Goal: Task Accomplishment & Management: Complete application form

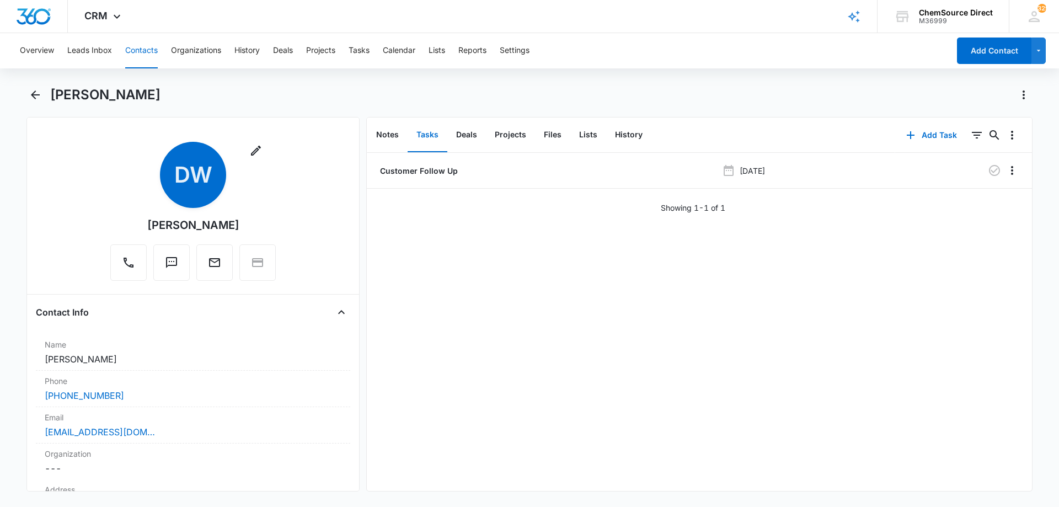
click at [127, 45] on button "Contacts" at bounding box center [141, 50] width 33 height 35
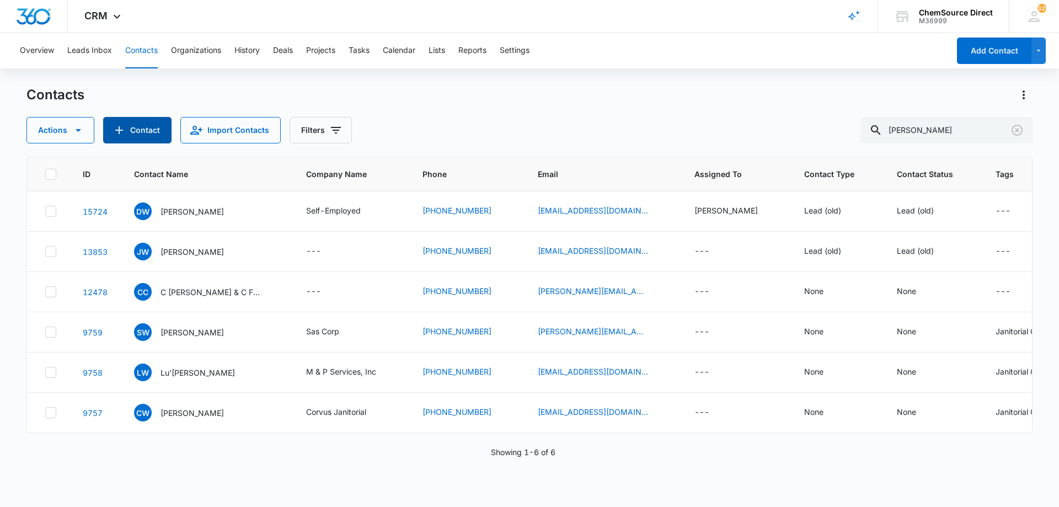
click at [131, 129] on button "Contact" at bounding box center [137, 130] width 68 height 26
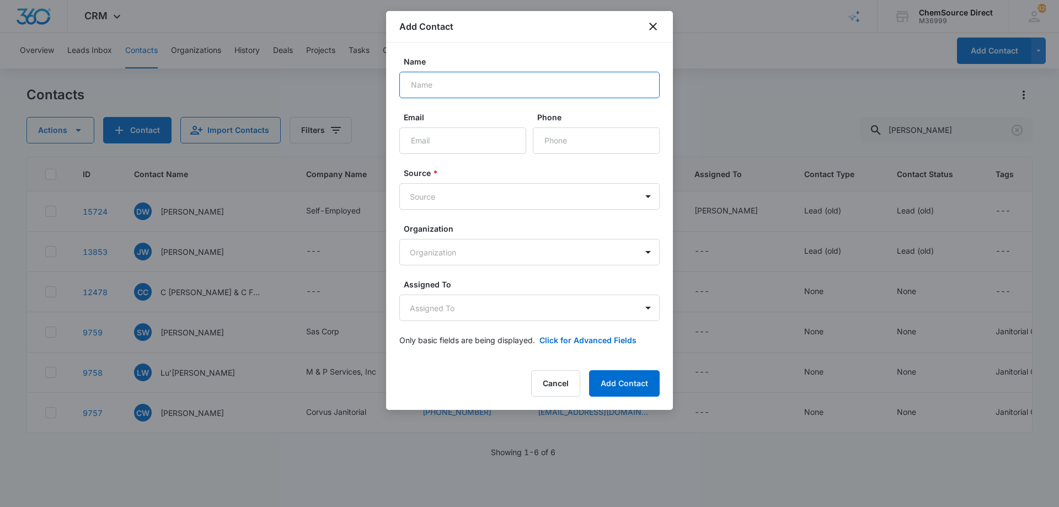
click at [456, 89] on input "Name" at bounding box center [529, 85] width 260 height 26
type input "[PERSON_NAME]"
paste input "[EMAIL_ADDRESS][DOMAIN_NAME]"
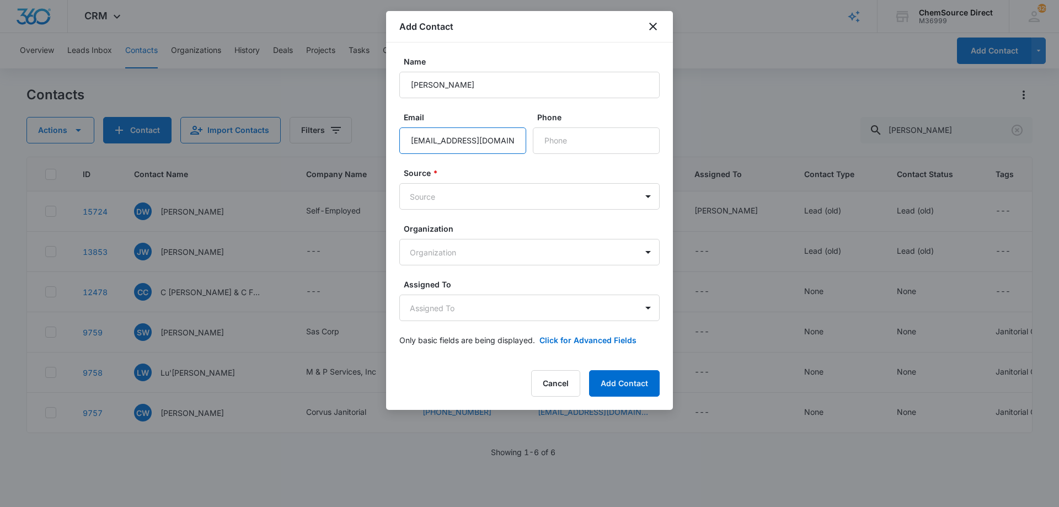
type input "[EMAIL_ADDRESS][DOMAIN_NAME]"
paste input "[PHONE_NUMBER]"
type input "[PHONE_NUMBER]"
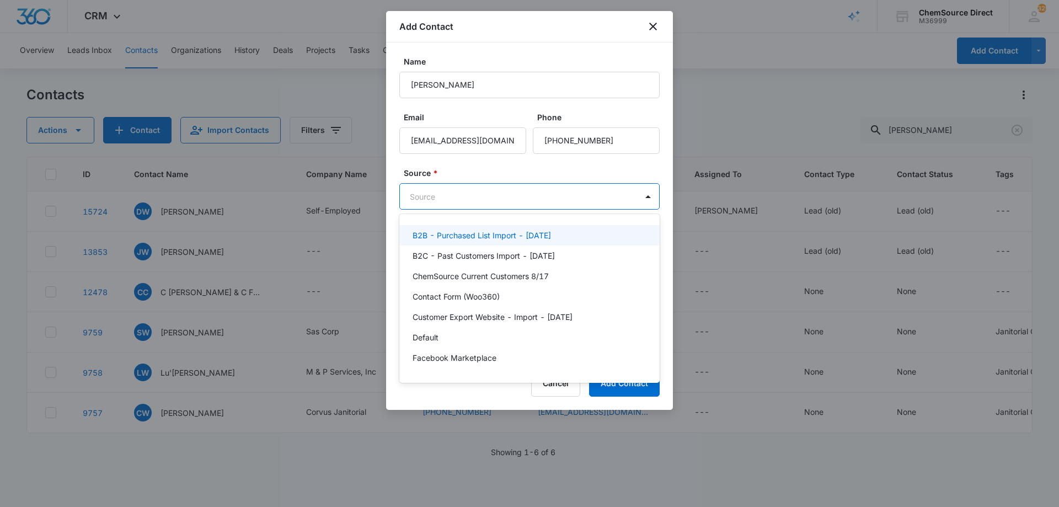
click at [500, 185] on body "CRM Apps Reputation Forms CRM Email Social Payments POS Content Ads Intelligenc…" at bounding box center [529, 253] width 1059 height 507
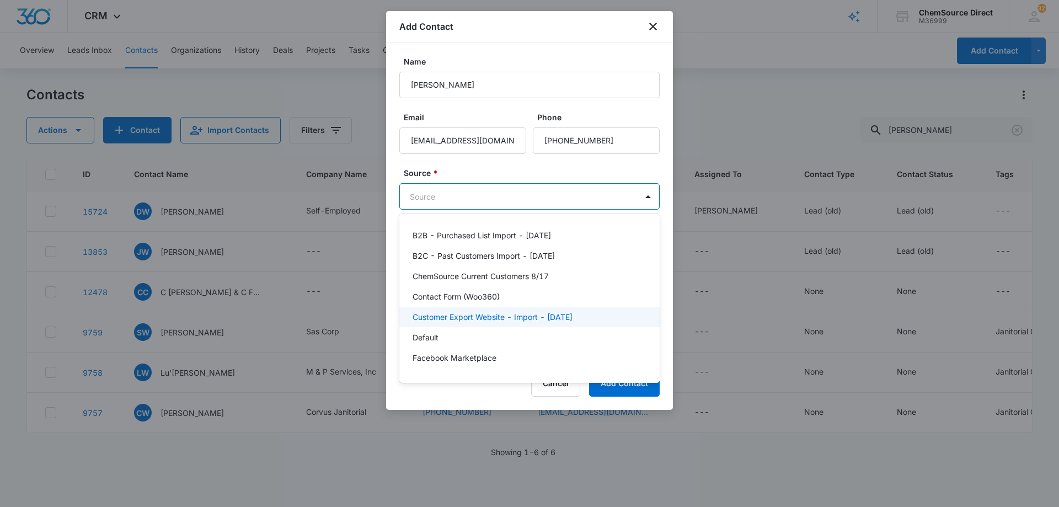
scroll to position [241, 0]
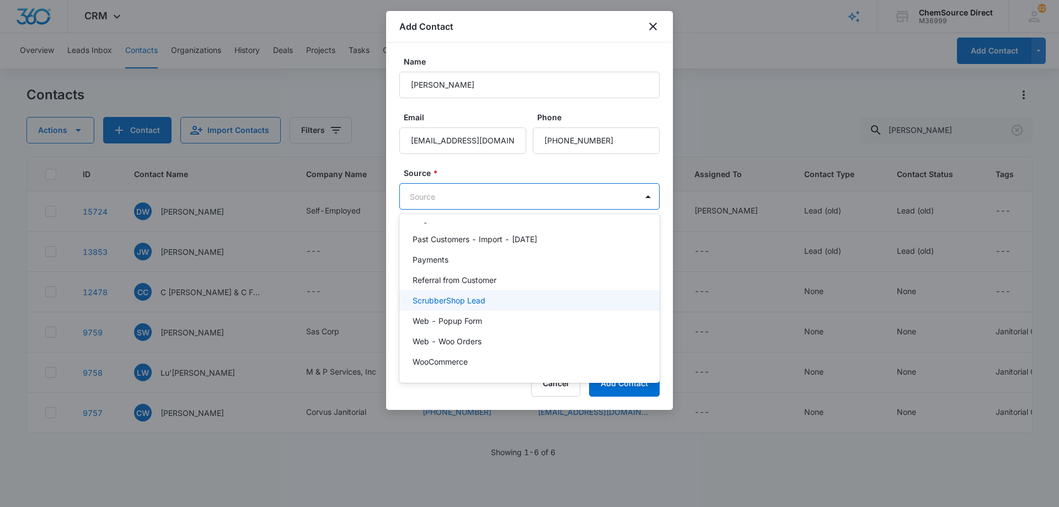
click at [486, 300] on div "ScrubberShop Lead" at bounding box center [529, 301] width 232 height 12
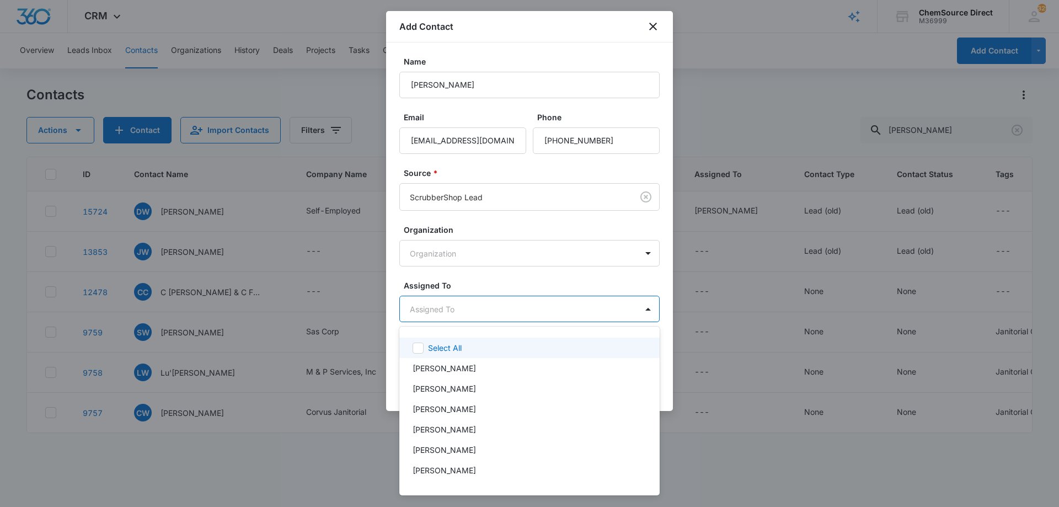
click at [477, 312] on body "CRM Apps Reputation Forms CRM Email Social Payments POS Content Ads Intelligenc…" at bounding box center [529, 253] width 1059 height 507
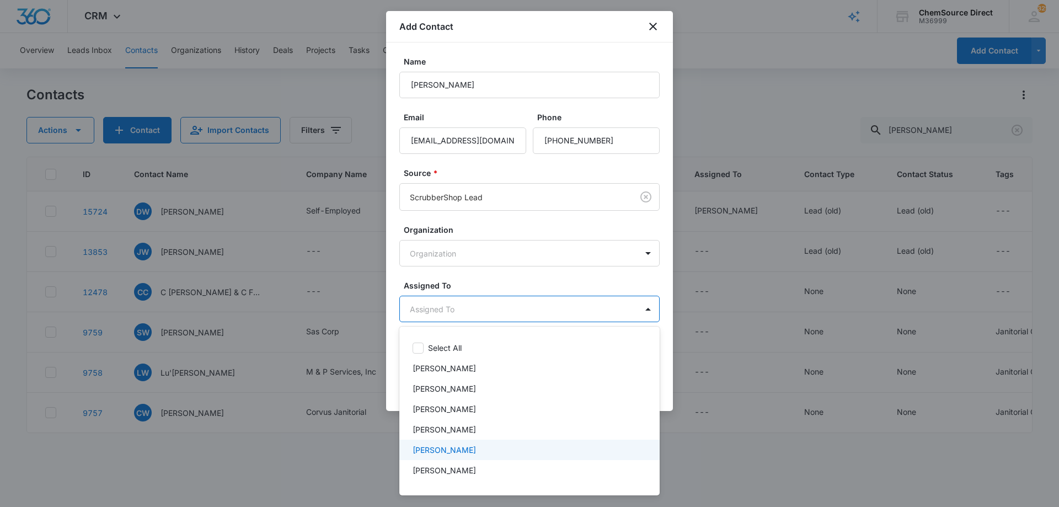
scroll to position [57, 0]
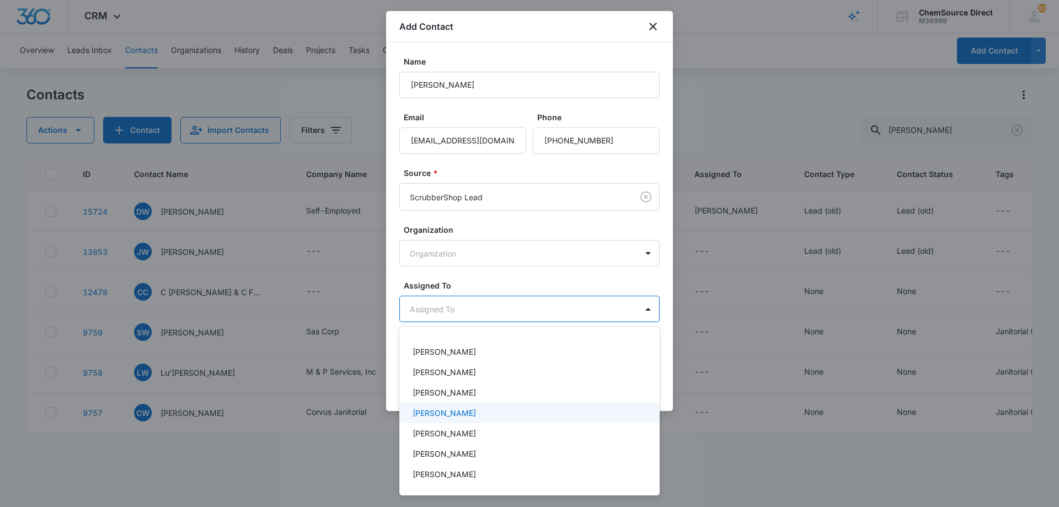
click at [471, 412] on div "[PERSON_NAME]" at bounding box center [529, 413] width 232 height 12
click at [482, 279] on div at bounding box center [529, 253] width 1059 height 507
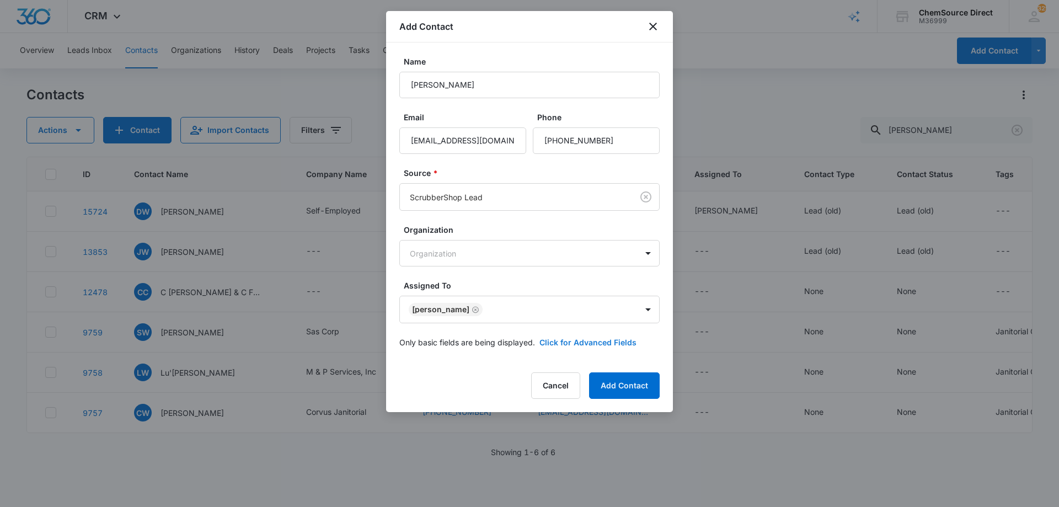
click at [565, 342] on button "Click for Advanced Fields" at bounding box center [588, 343] width 97 height 12
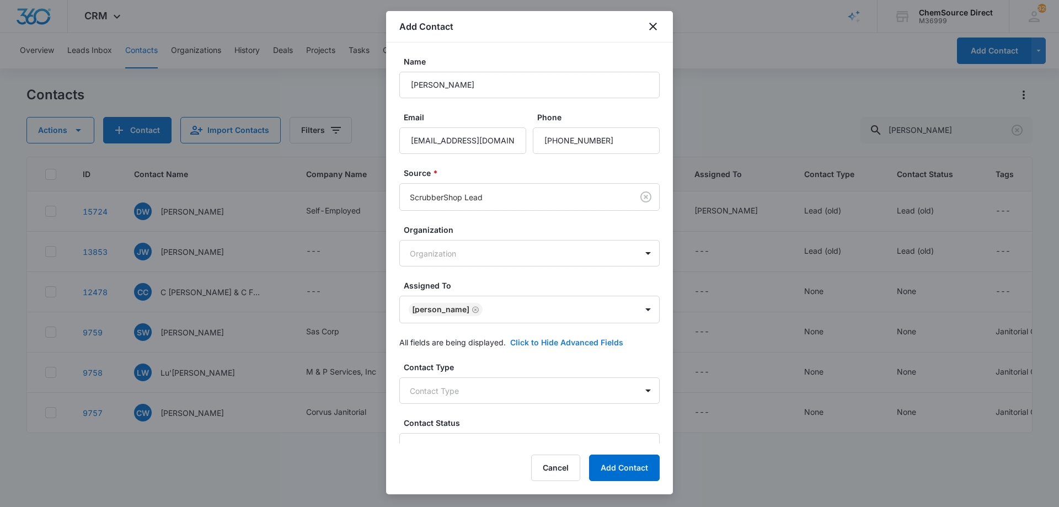
scroll to position [212, 0]
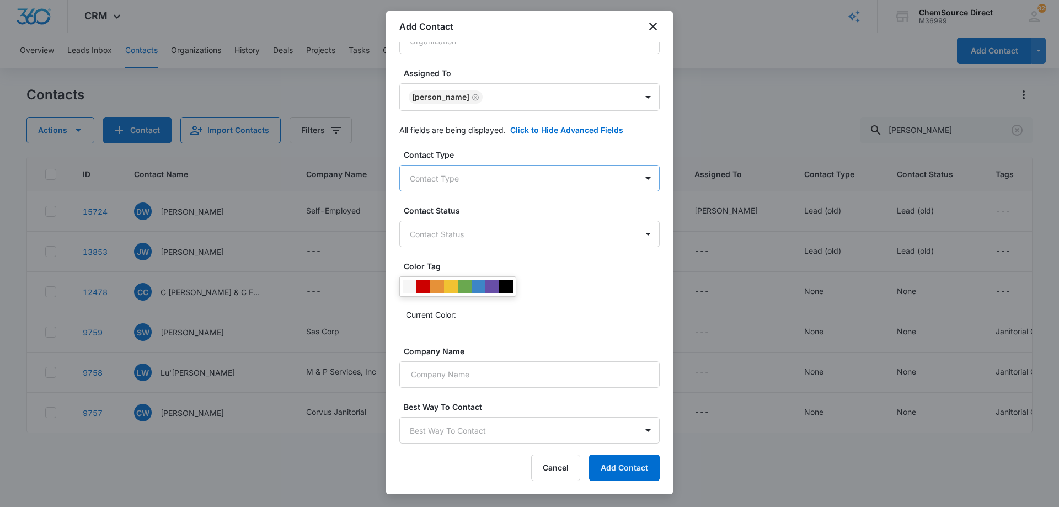
click at [468, 175] on body "CRM Apps Reputation Forms CRM Email Social Payments POS Content Ads Intelligenc…" at bounding box center [529, 253] width 1059 height 507
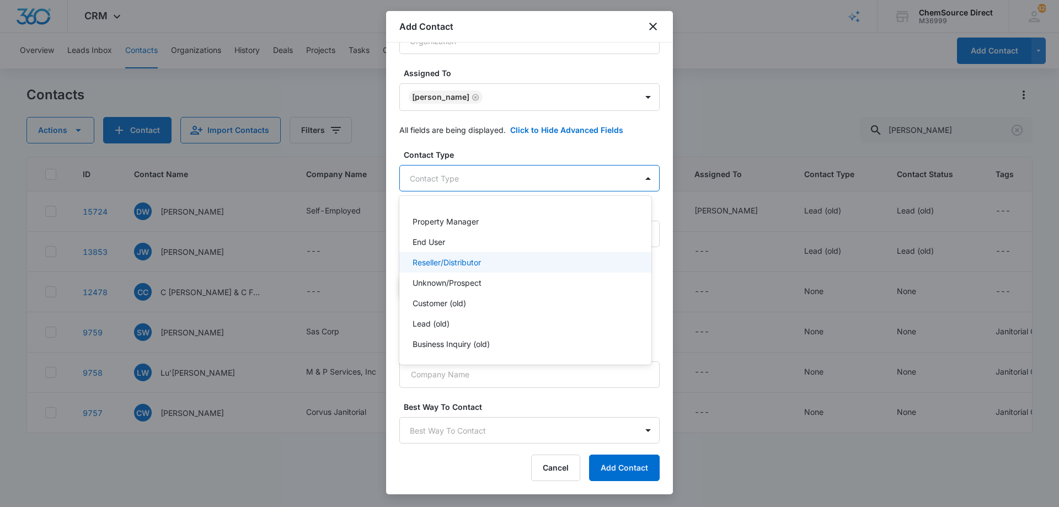
scroll to position [119, 0]
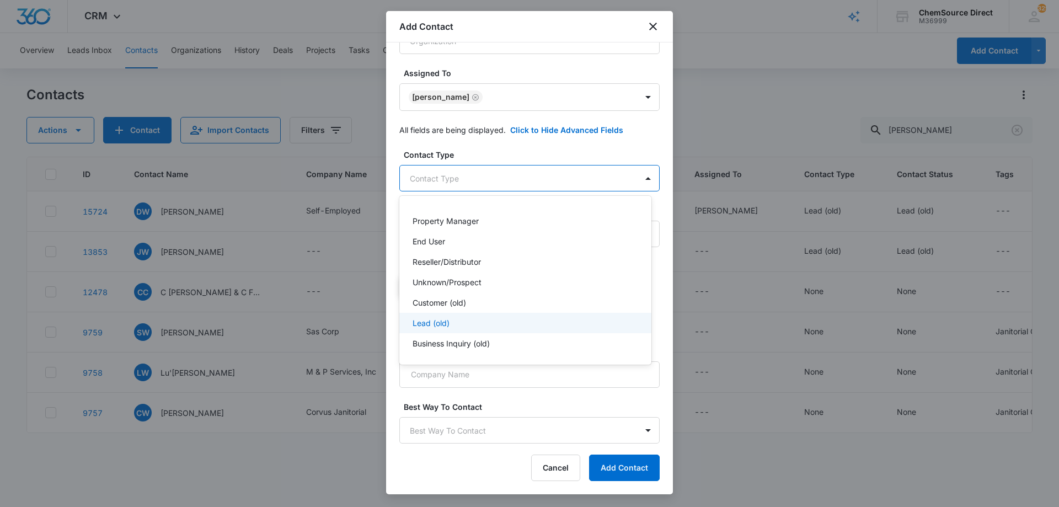
click at [482, 323] on div "Lead (old)" at bounding box center [524, 323] width 223 height 12
click at [505, 150] on div at bounding box center [529, 253] width 1059 height 507
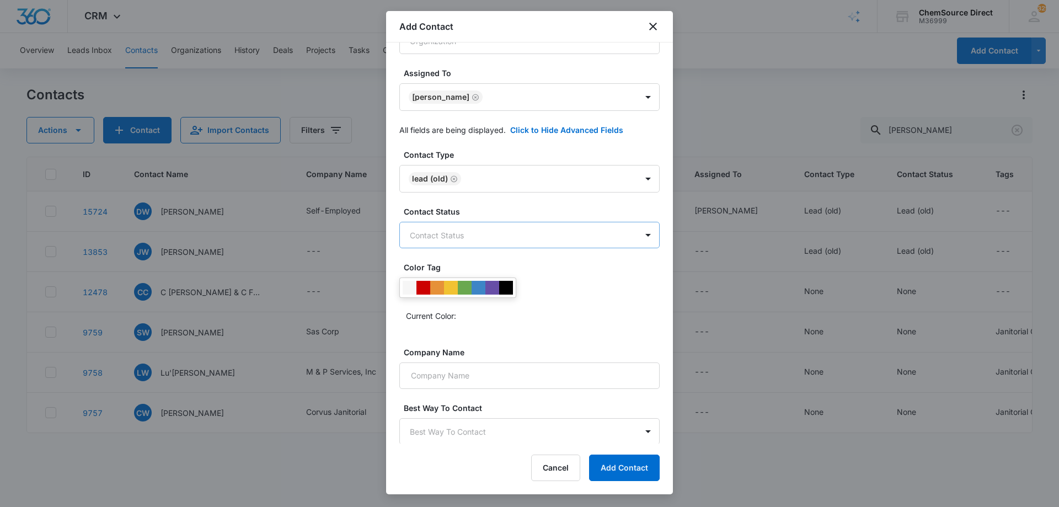
click at [500, 238] on body "CRM Apps Reputation Forms CRM Email Social Payments POS Content Ads Intelligenc…" at bounding box center [529, 253] width 1059 height 507
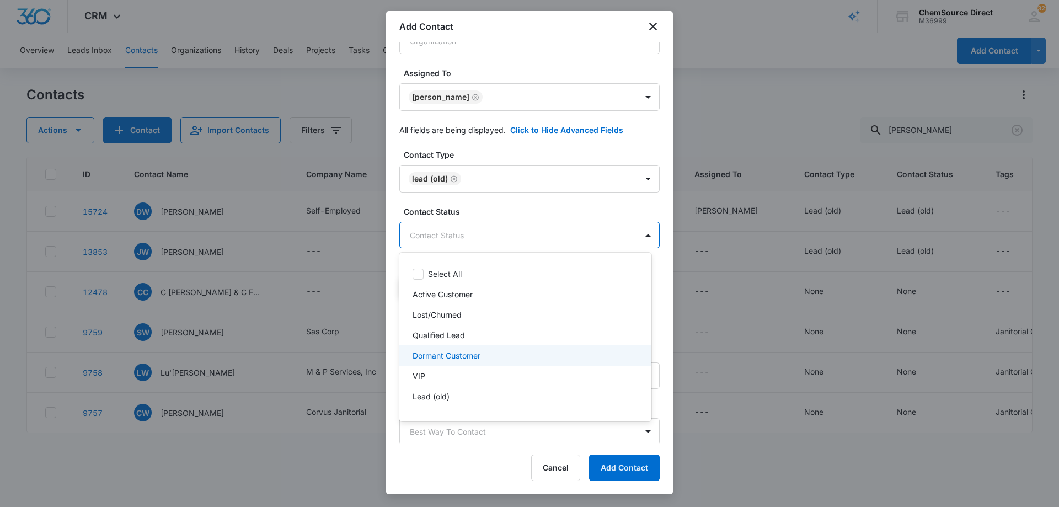
scroll to position [17, 0]
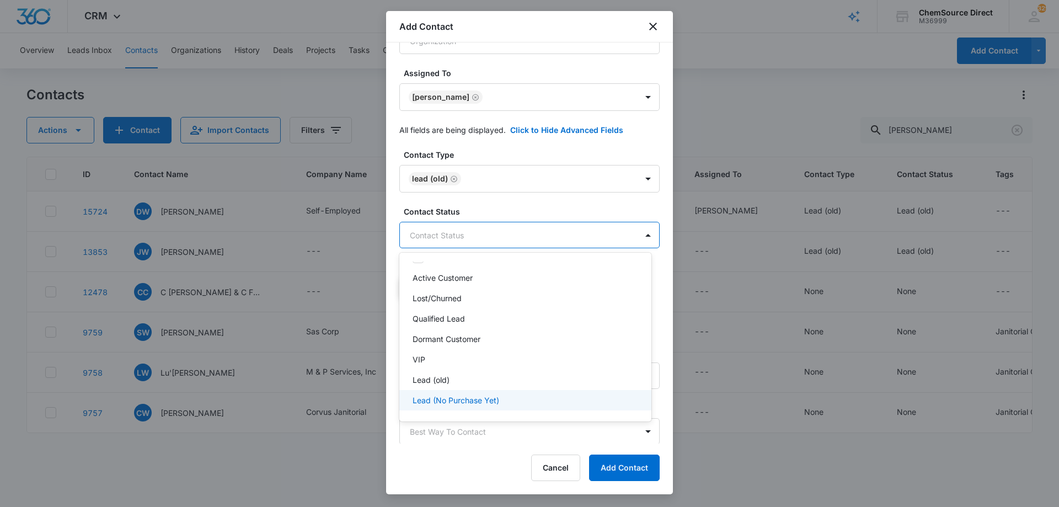
click at [481, 397] on p "Lead (No Purchase Yet)" at bounding box center [456, 400] width 87 height 12
click at [513, 204] on div at bounding box center [529, 253] width 1059 height 507
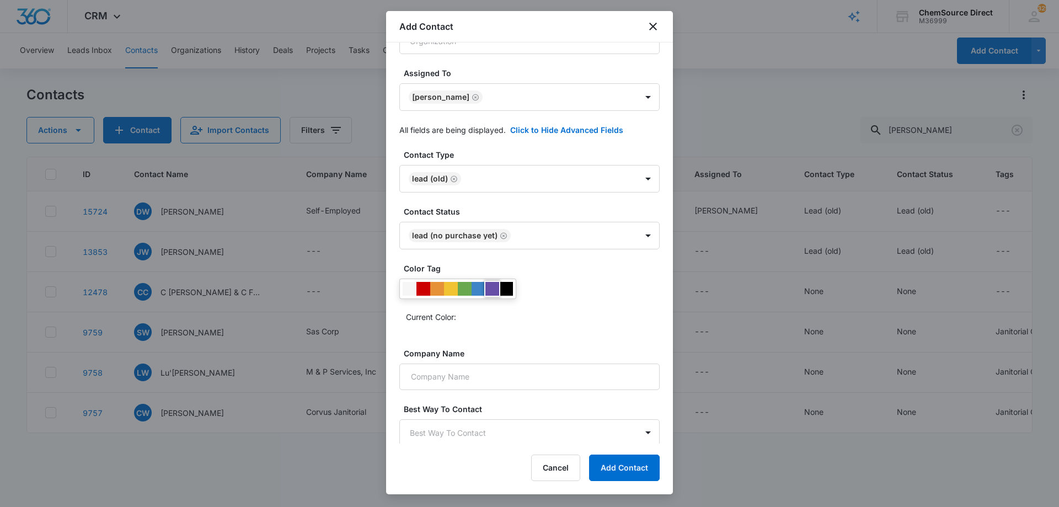
click at [493, 285] on div at bounding box center [492, 289] width 14 height 14
drag, startPoint x: 569, startPoint y: 292, endPoint x: 545, endPoint y: 317, distance: 34.7
click at [568, 292] on div "Current Color:" at bounding box center [529, 302] width 260 height 47
click at [506, 377] on input "Company Name" at bounding box center [529, 377] width 260 height 26
click at [431, 374] on input "Company Name" at bounding box center [529, 377] width 260 height 26
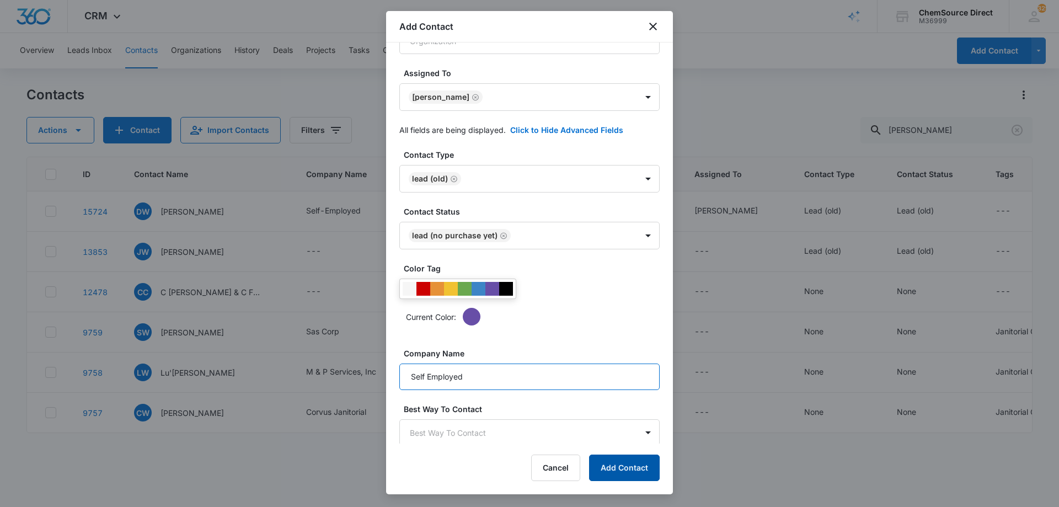
type input "Self Employed"
click at [615, 461] on button "Add Contact" at bounding box center [624, 468] width 71 height 26
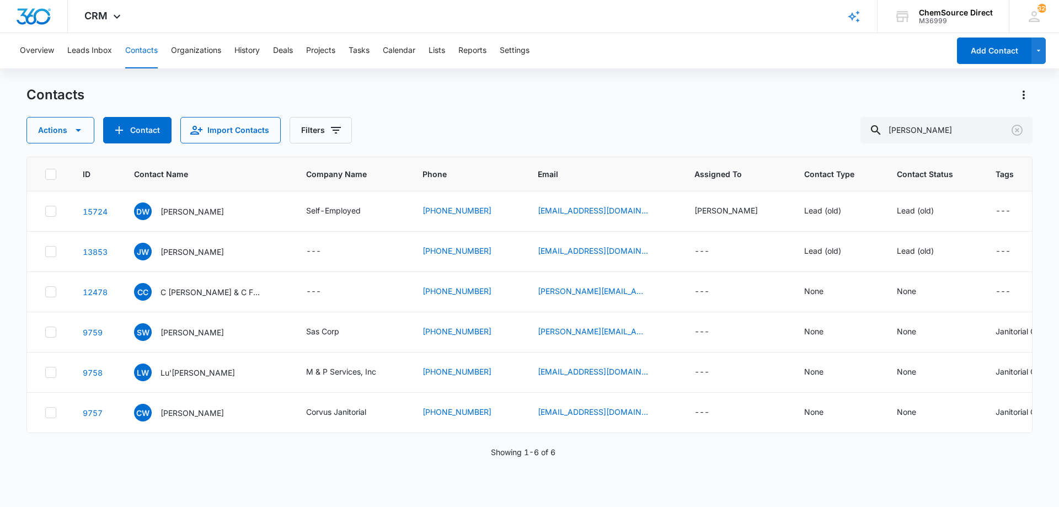
click at [525, 119] on div "Actions Contact Import Contacts Filters [PERSON_NAME]" at bounding box center [529, 130] width 1006 height 26
click at [1017, 129] on icon "Clear" at bounding box center [1017, 130] width 13 height 13
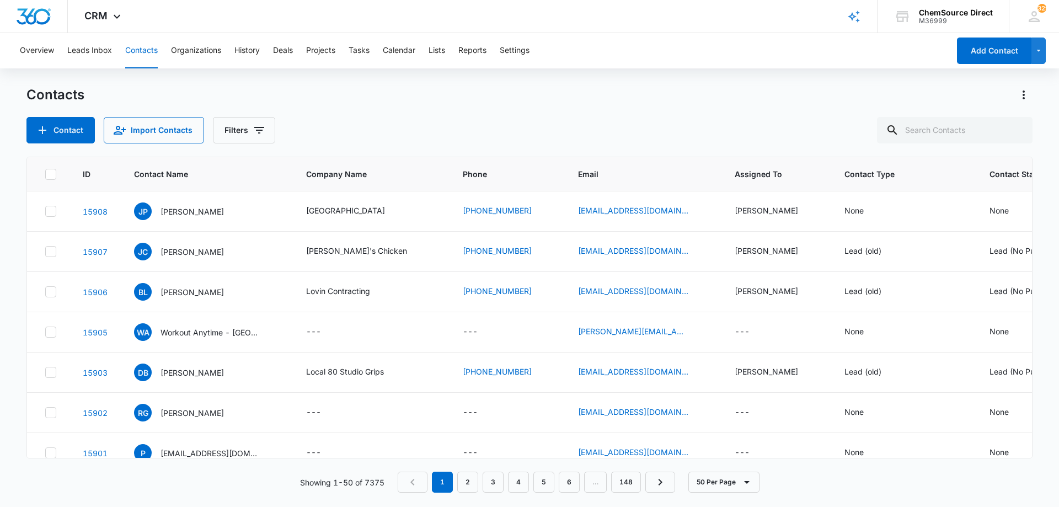
click at [418, 118] on div "Contact Import Contacts Filters" at bounding box center [529, 130] width 1006 height 26
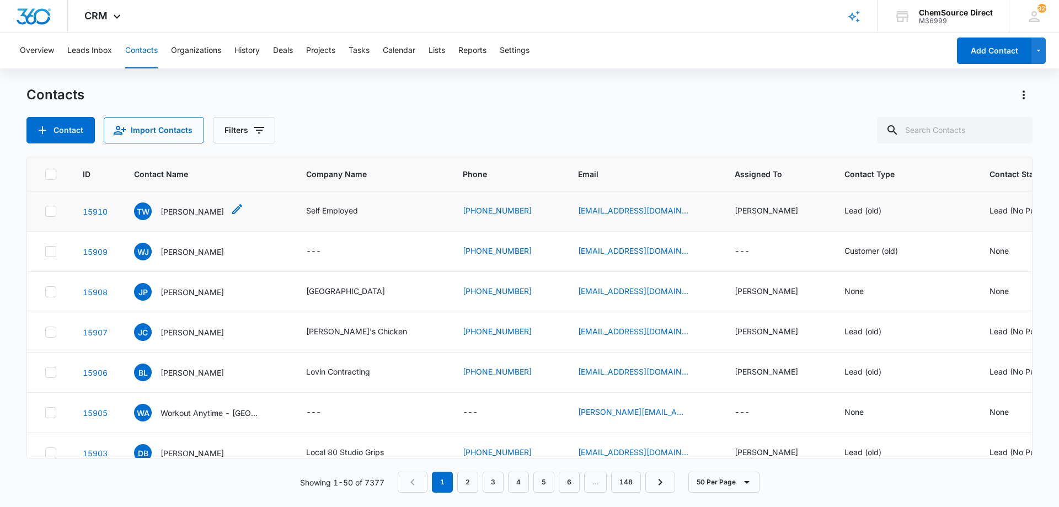
click at [217, 211] on p "[PERSON_NAME]" at bounding box center [192, 212] width 63 height 12
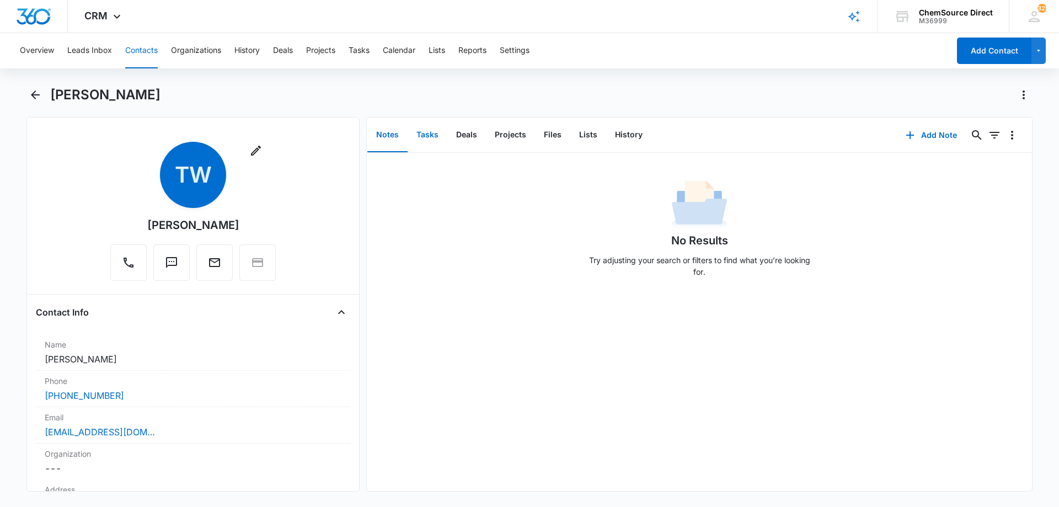
click at [425, 134] on button "Tasks" at bounding box center [428, 135] width 40 height 34
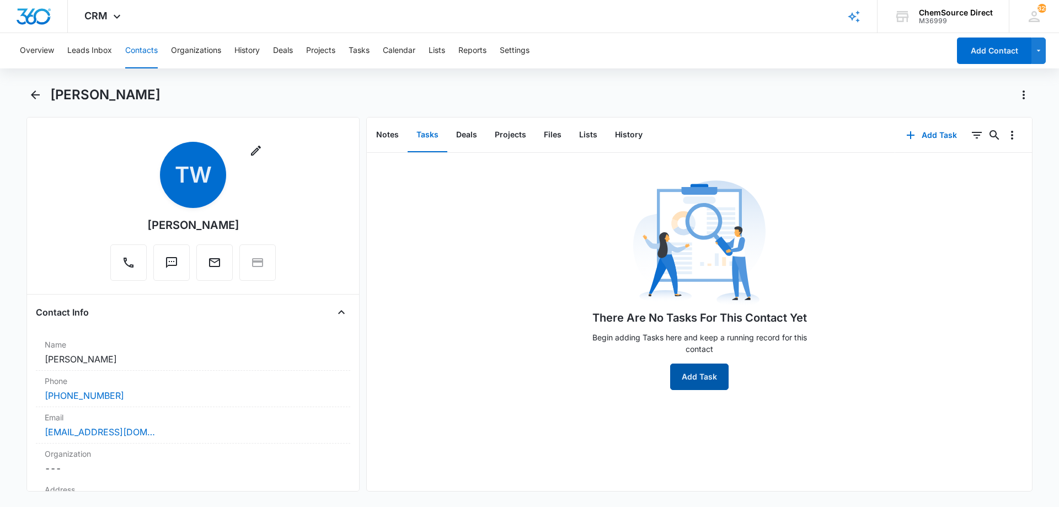
click at [685, 374] on button "Add Task" at bounding box center [699, 377] width 58 height 26
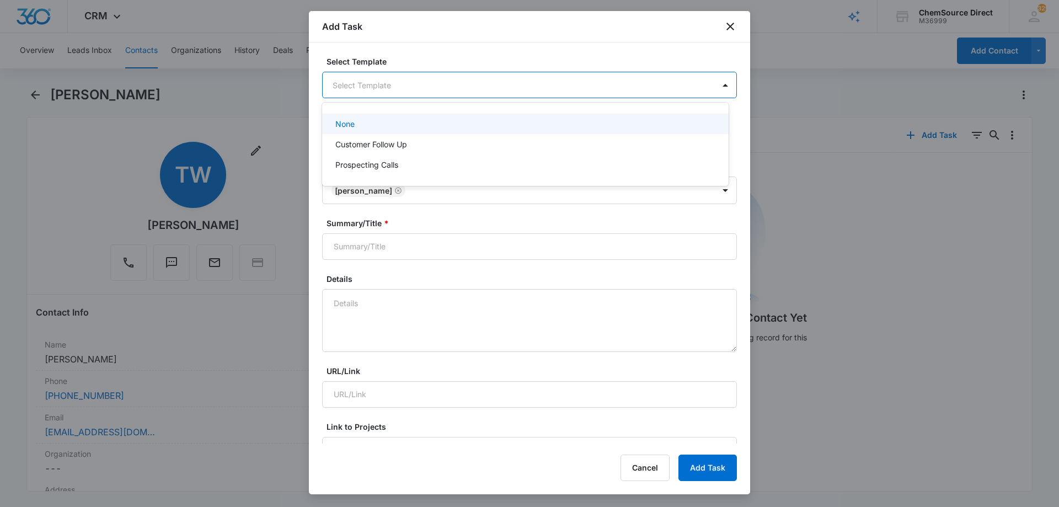
click at [348, 82] on body "CRM Apps Reputation Forms CRM Email Social Payments POS Content Ads Intelligenc…" at bounding box center [529, 253] width 1059 height 507
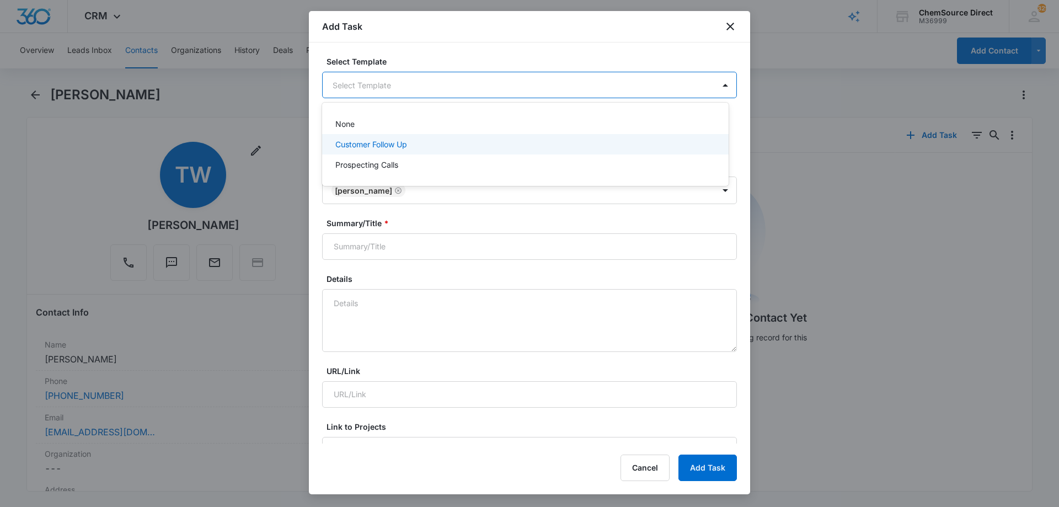
click at [358, 143] on p "Customer Follow Up" at bounding box center [371, 144] width 72 height 12
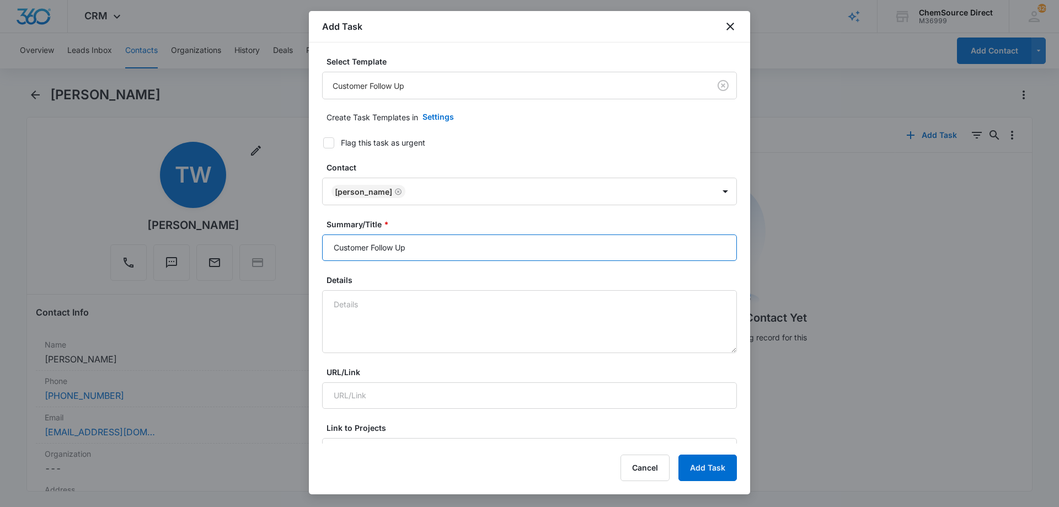
click at [342, 249] on input "Customer Follow Up" at bounding box center [529, 247] width 415 height 26
type input "Customer Follow Up"
type textarea "Walk Behind Floor Scrubber"
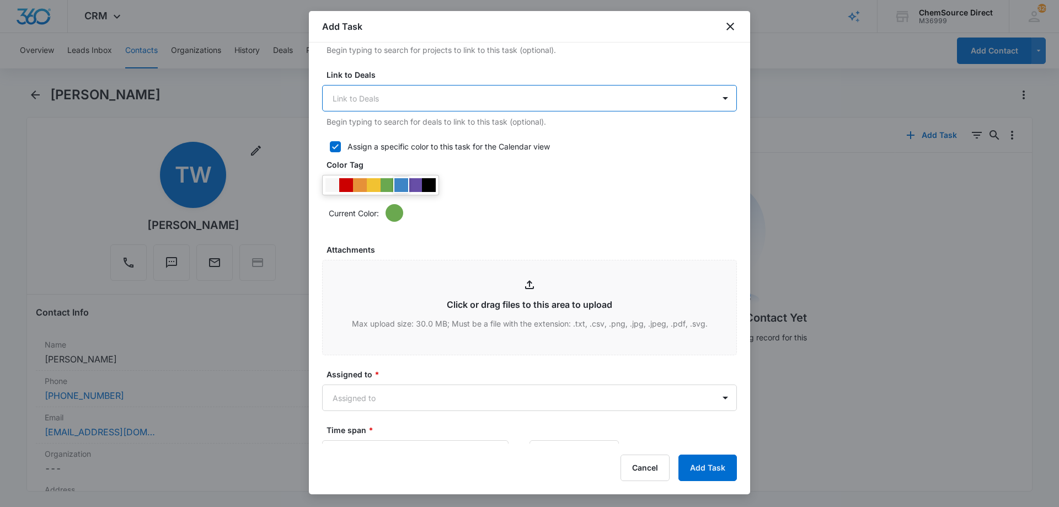
scroll to position [429, 0]
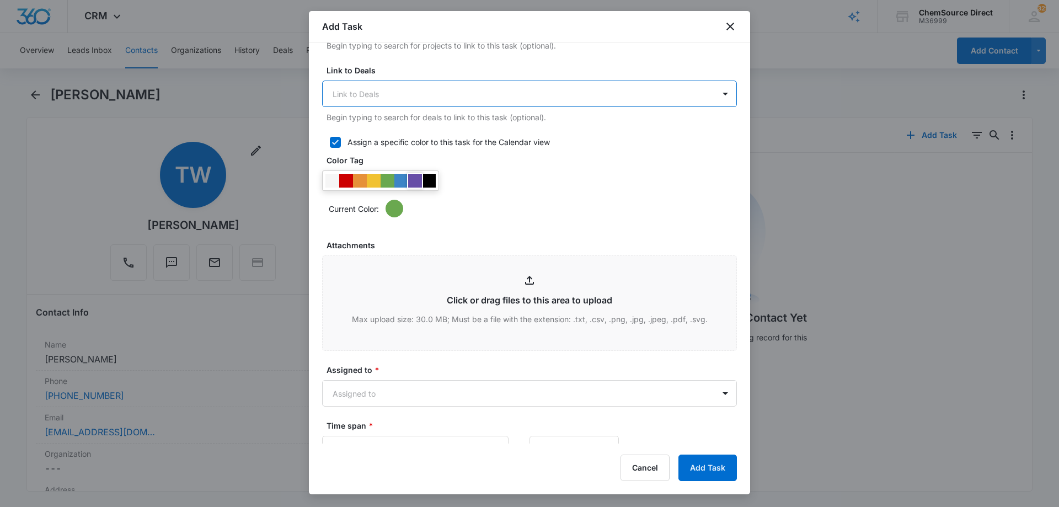
click at [412, 175] on div at bounding box center [415, 181] width 14 height 14
click at [512, 198] on div "Current Color:" at bounding box center [529, 193] width 415 height 47
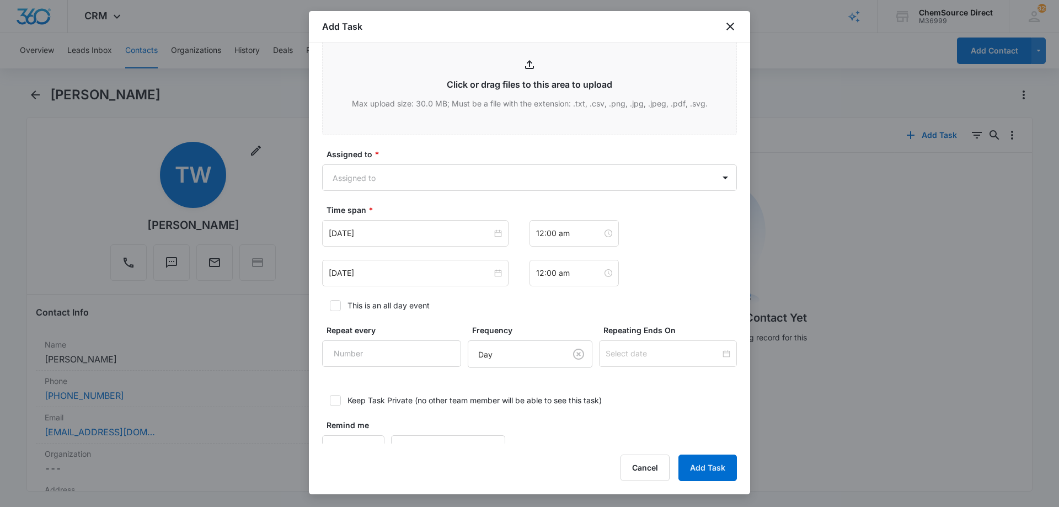
scroll to position [650, 0]
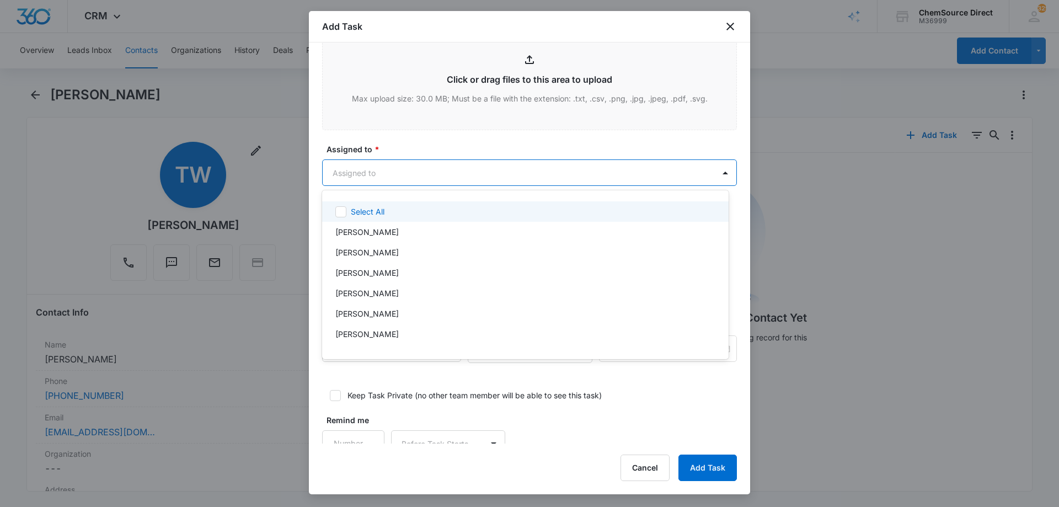
click at [408, 179] on body "CRM Apps Reputation Forms CRM Email Social Payments POS Content Ads Intelligenc…" at bounding box center [529, 253] width 1059 height 507
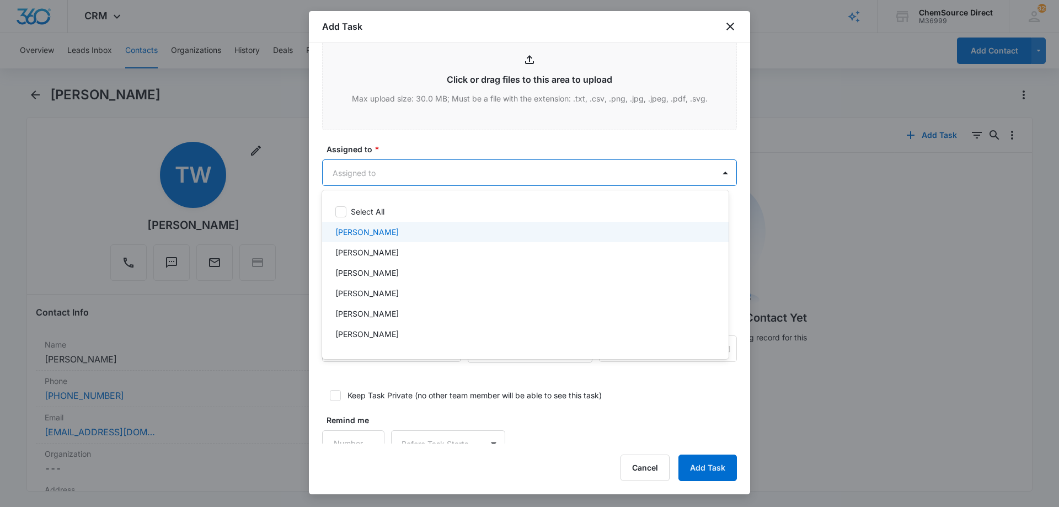
click at [390, 226] on div "[PERSON_NAME]" at bounding box center [524, 232] width 378 height 12
click at [426, 149] on div at bounding box center [529, 253] width 1059 height 507
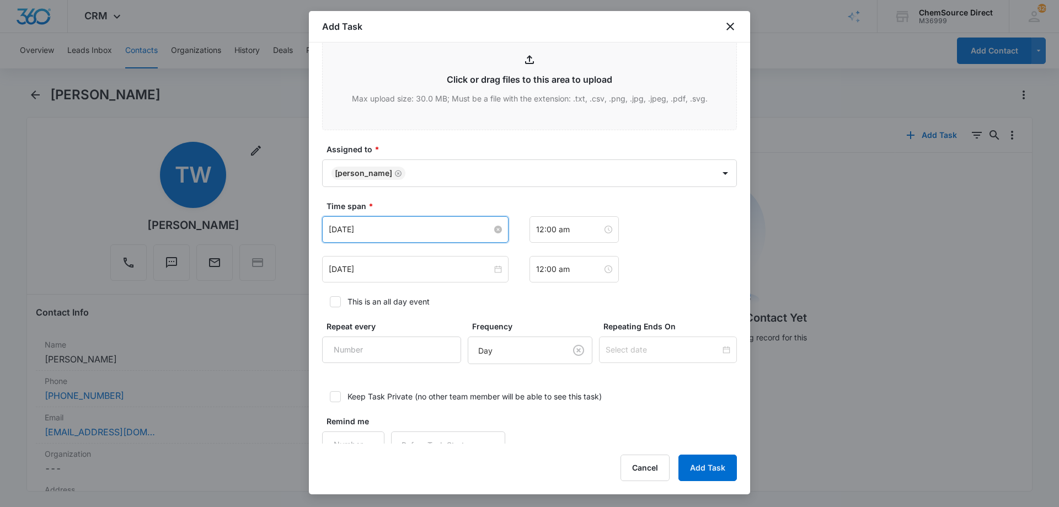
click at [409, 225] on input "[DATE]" at bounding box center [410, 229] width 163 height 12
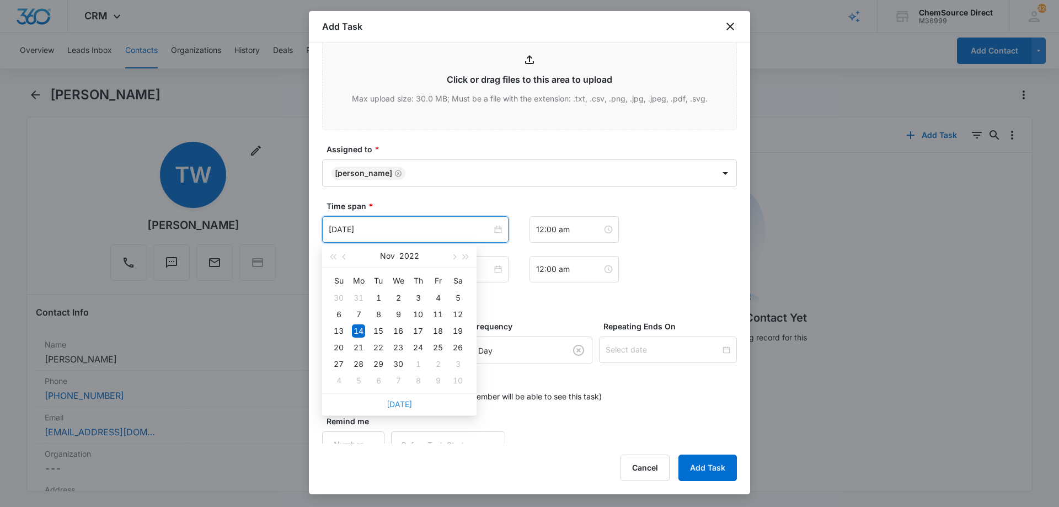
click at [400, 402] on link "[DATE]" at bounding box center [399, 403] width 25 height 9
type input "[DATE]"
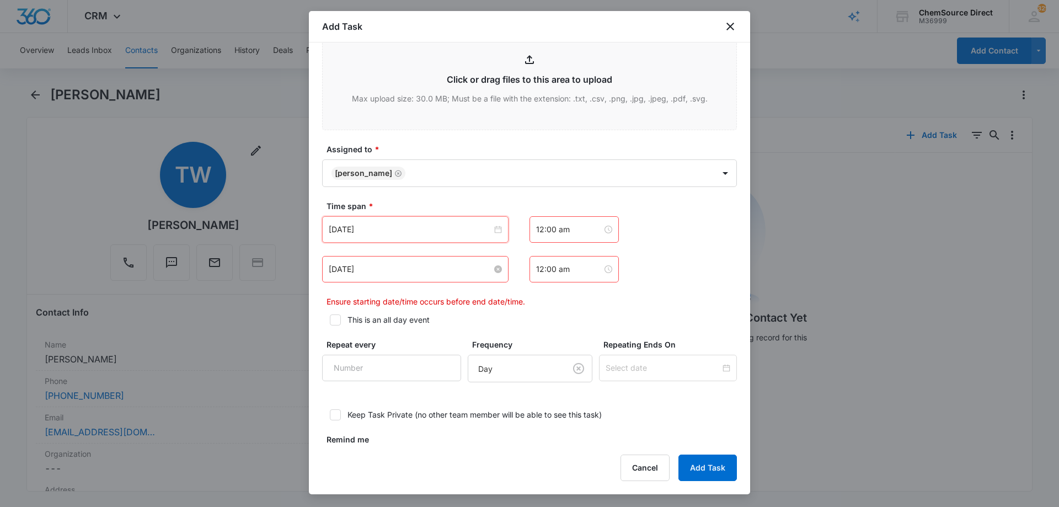
click at [399, 270] on input "[DATE]" at bounding box center [410, 269] width 163 height 12
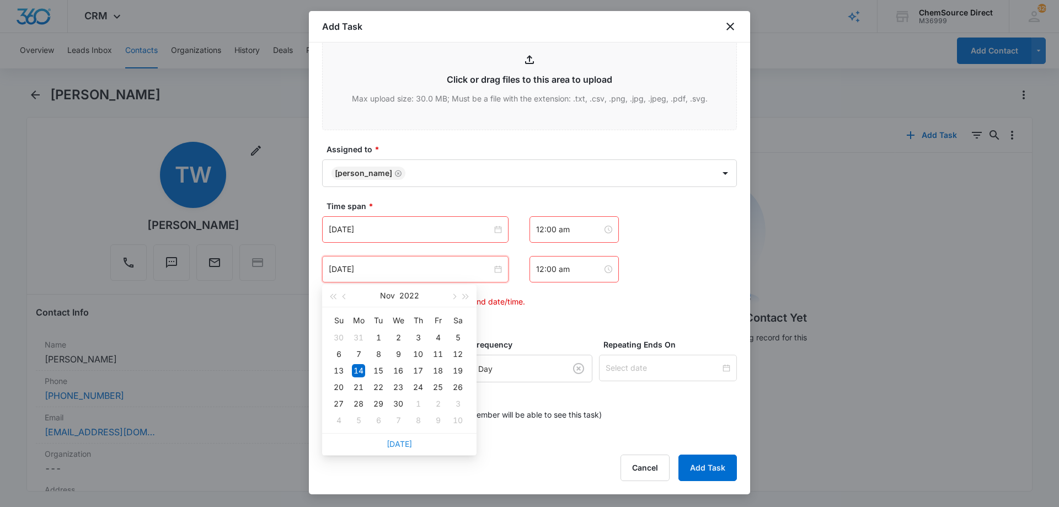
click at [404, 441] on link "[DATE]" at bounding box center [399, 443] width 25 height 9
type input "[DATE]"
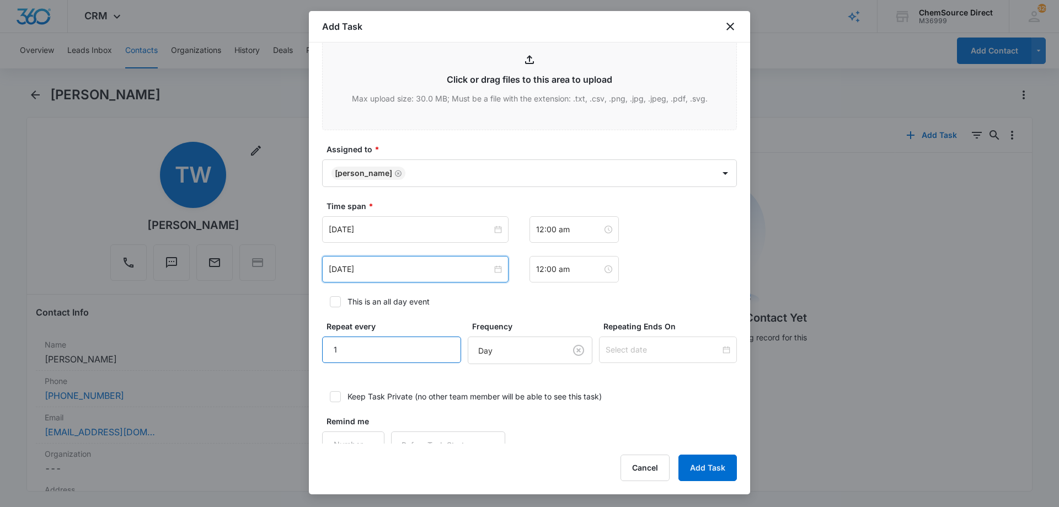
click at [433, 342] on input "1" at bounding box center [391, 350] width 139 height 26
click at [433, 342] on input "2" at bounding box center [391, 350] width 139 height 26
click at [433, 342] on input "3" at bounding box center [391, 350] width 139 height 26
click at [433, 342] on input "4" at bounding box center [391, 350] width 139 height 26
type input "5"
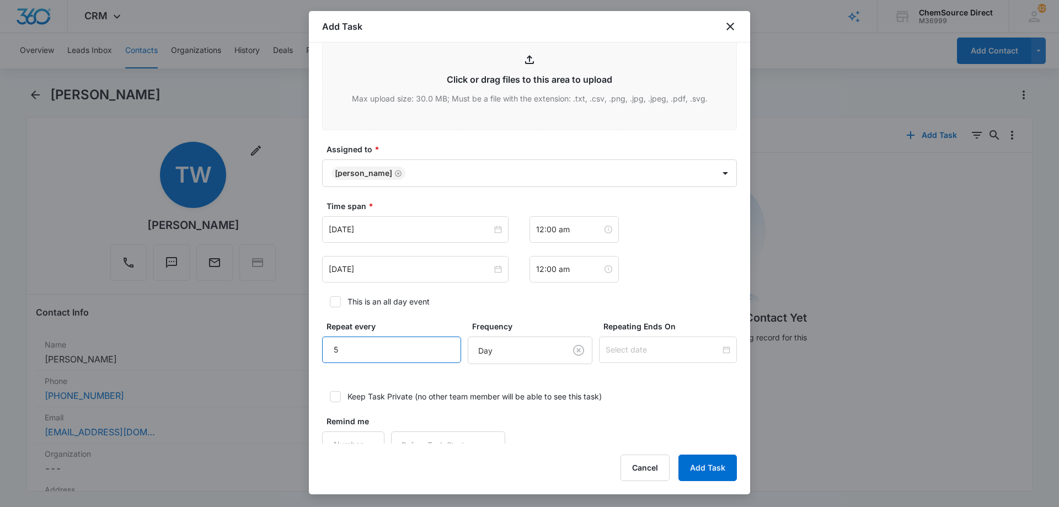
click at [433, 342] on input "5" at bounding box center [391, 350] width 139 height 26
click at [485, 342] on body "CRM Apps Reputation Forms CRM Email Social Payments POS Content Ads Intelligenc…" at bounding box center [529, 253] width 1059 height 507
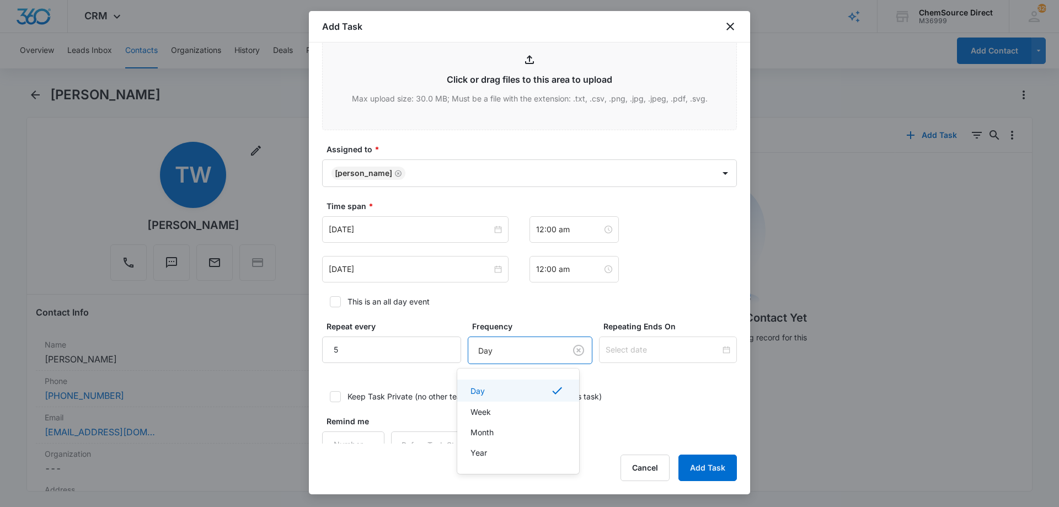
click at [497, 393] on div "Day" at bounding box center [517, 390] width 93 height 13
click at [615, 346] on input at bounding box center [663, 350] width 115 height 12
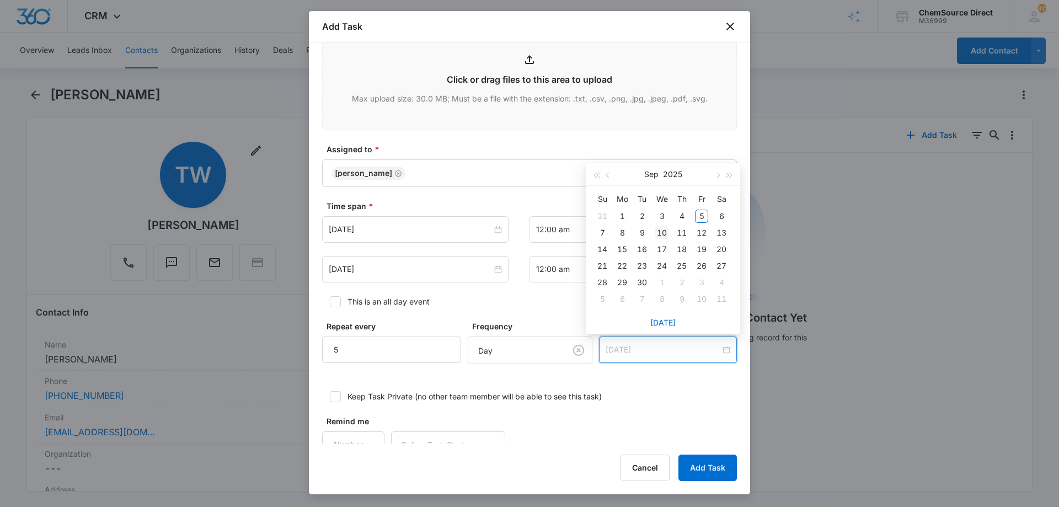
type input "[DATE]"
click at [664, 227] on div "10" at bounding box center [661, 232] width 13 height 13
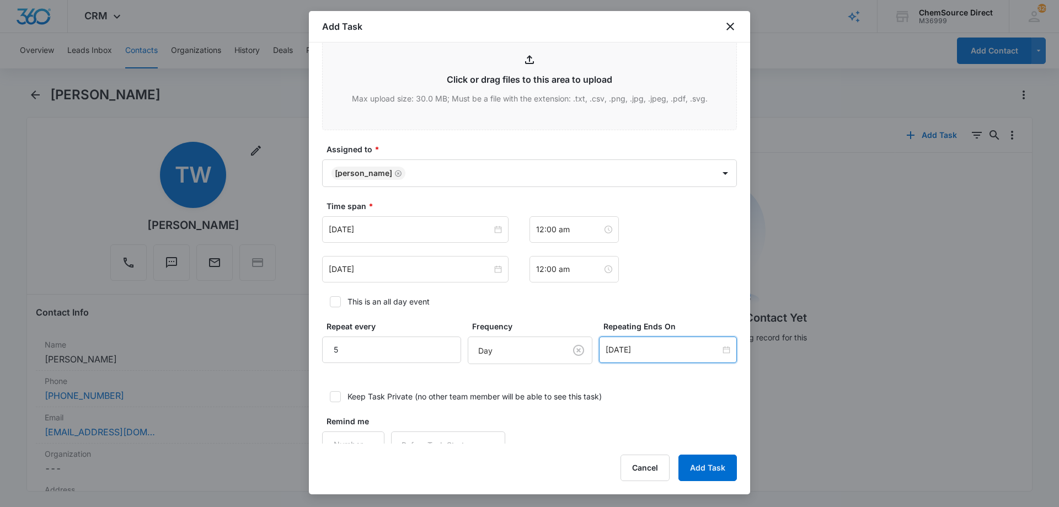
click at [638, 394] on label "Keep Task Private (no other team member will be able to see this task)" at bounding box center [529, 397] width 415 height 12
click at [330, 394] on input "Keep Task Private (no other team member will be able to see this task)" at bounding box center [326, 397] width 8 height 8
checkbox input "true"
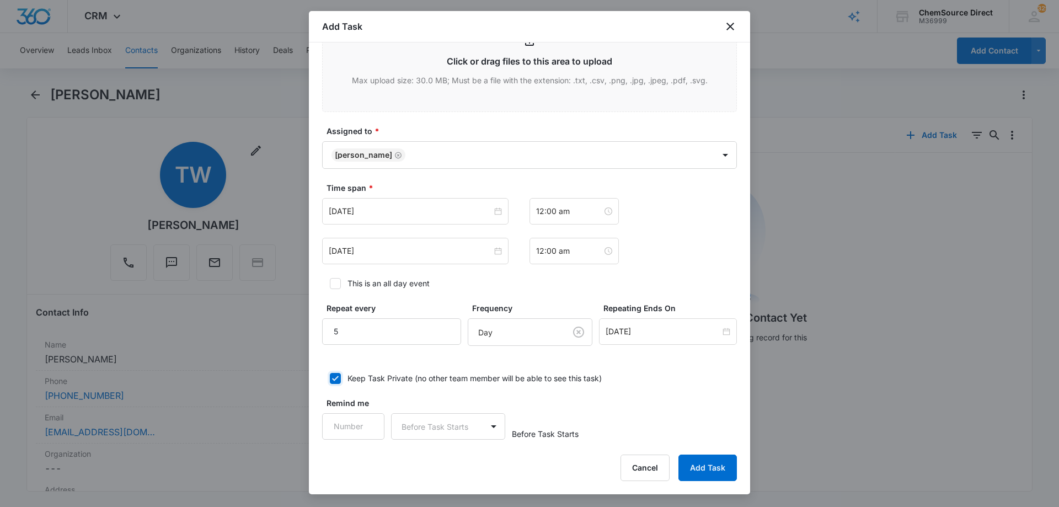
scroll to position [677, 0]
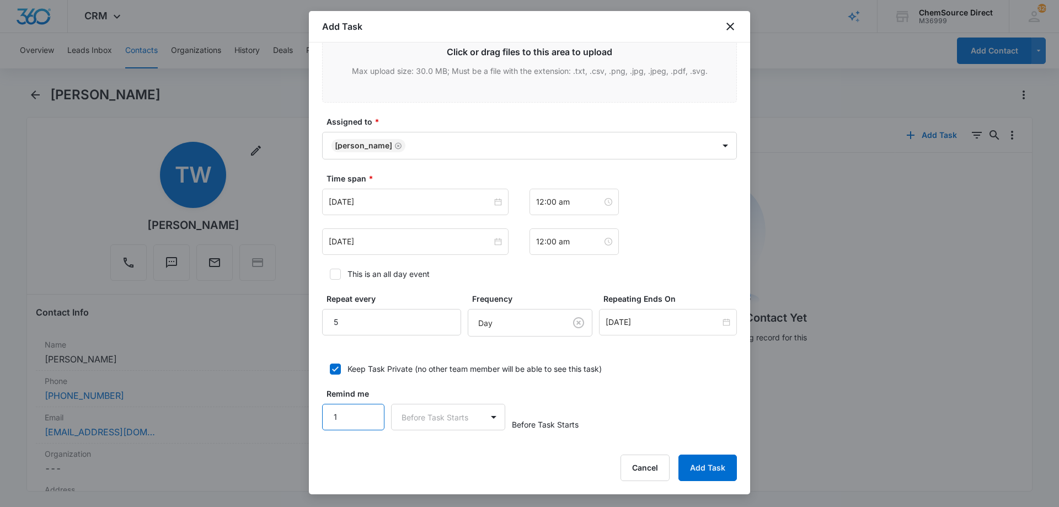
type input "1"
click at [369, 412] on input "1" at bounding box center [353, 417] width 62 height 26
click at [406, 416] on body "CRM Apps Reputation Forms CRM Email Social Payments POS Content Ads Intelligenc…" at bounding box center [529, 253] width 1059 height 507
click at [423, 377] on div "Days" at bounding box center [446, 378] width 86 height 12
click at [609, 396] on div "Remind me 1 Days Before Task Starts" at bounding box center [529, 409] width 415 height 42
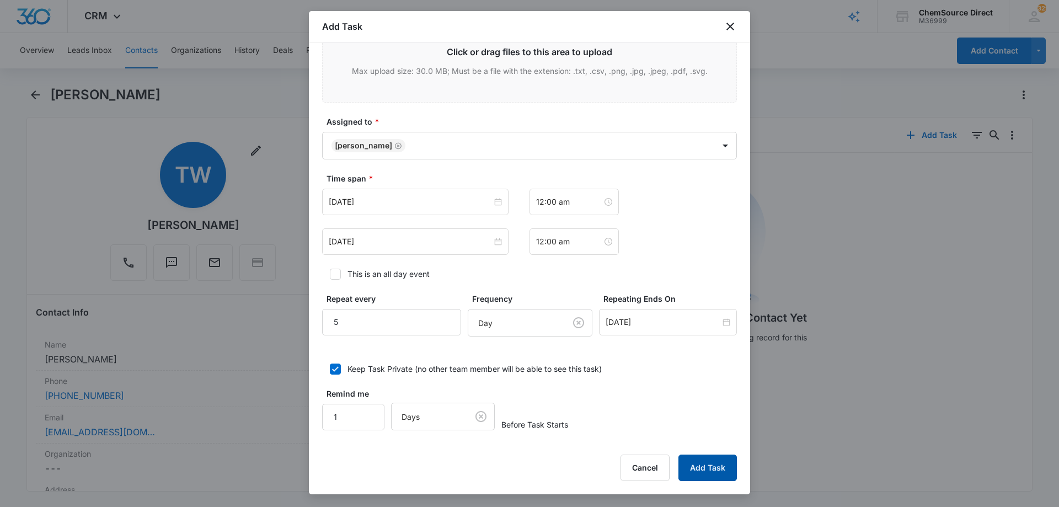
click at [699, 465] on button "Add Task" at bounding box center [708, 468] width 58 height 26
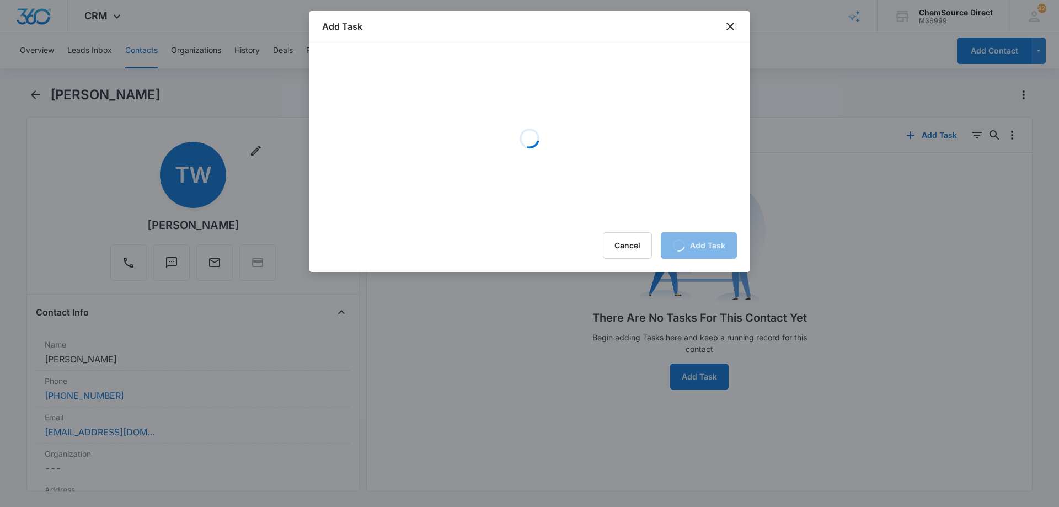
scroll to position [0, 0]
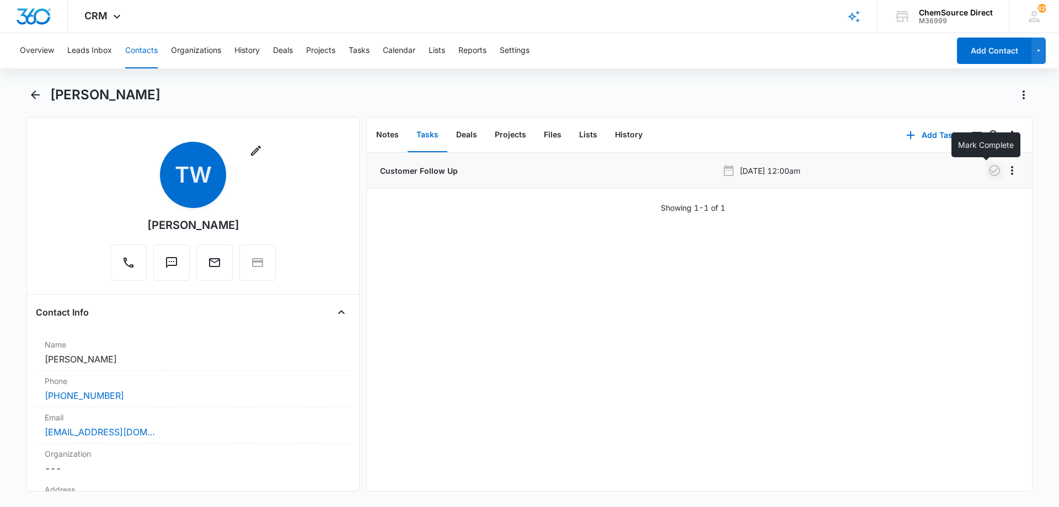
click at [988, 169] on icon "button" at bounding box center [994, 170] width 13 height 13
click at [389, 135] on button "Notes" at bounding box center [387, 135] width 40 height 34
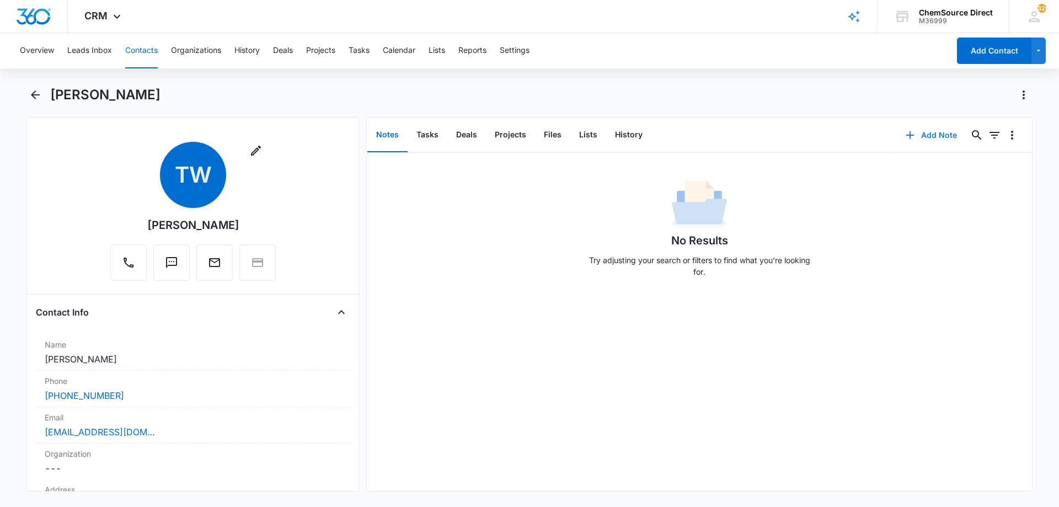
click at [926, 136] on button "Add Note" at bounding box center [931, 135] width 73 height 26
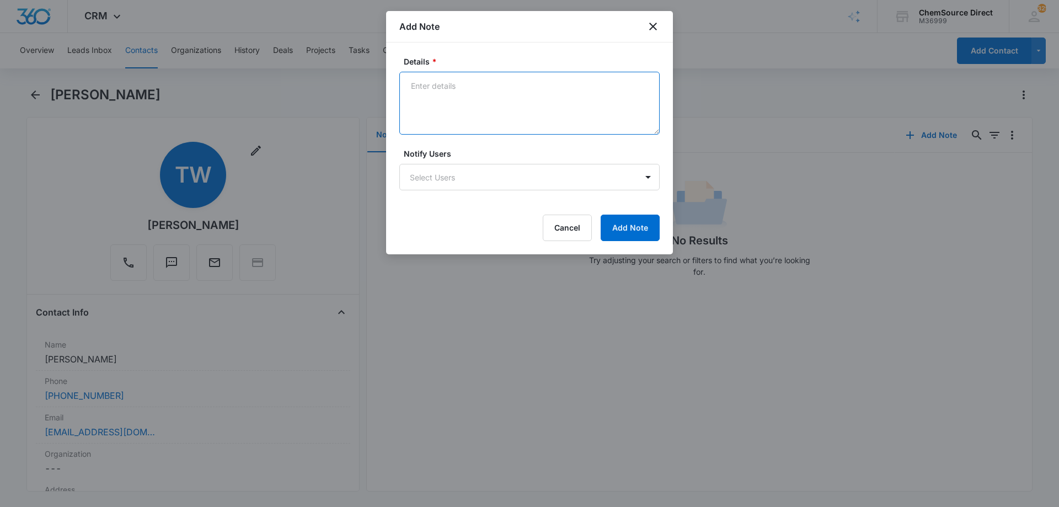
click at [431, 95] on textarea "Details *" at bounding box center [529, 103] width 260 height 63
type textarea "Walk Behind Floor Scrubber Called and texted No answer, left a message"
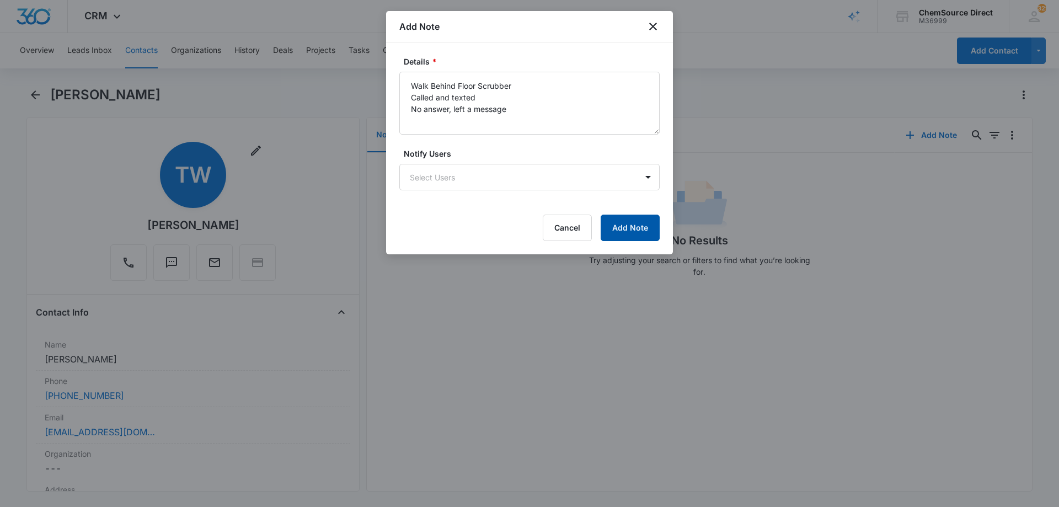
click at [618, 223] on button "Add Note" at bounding box center [630, 228] width 59 height 26
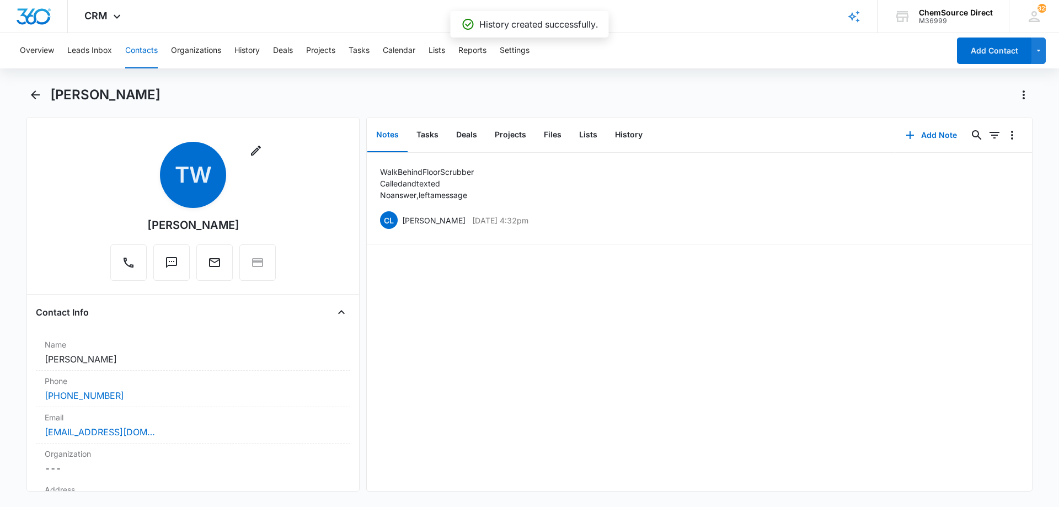
click at [501, 91] on div "[PERSON_NAME]" at bounding box center [541, 95] width 983 height 18
